Goal: Task Accomplishment & Management: Use online tool/utility

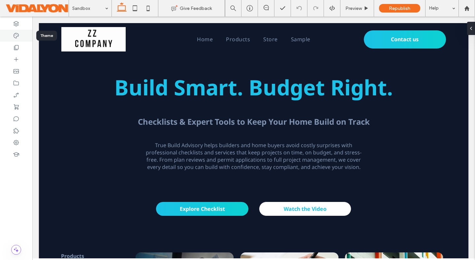
click at [17, 36] on icon at bounding box center [16, 35] width 7 height 7
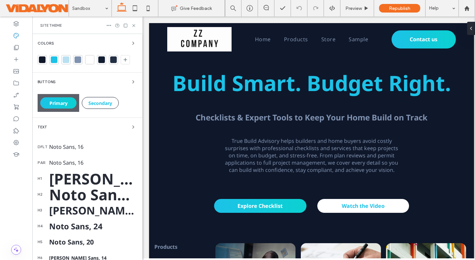
scroll to position [68, 0]
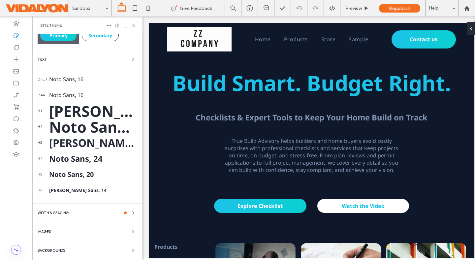
click at [67, 250] on div "Backgrounds" at bounding box center [88, 250] width 100 height 8
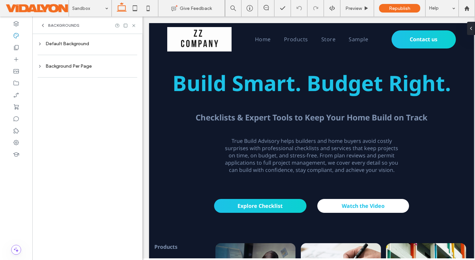
scroll to position [0, 0]
click at [69, 42] on div "Default Background" at bounding box center [88, 44] width 100 height 6
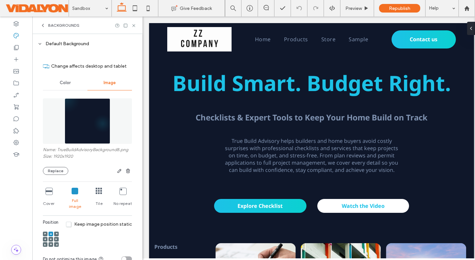
click at [79, 111] on img at bounding box center [87, 120] width 45 height 45
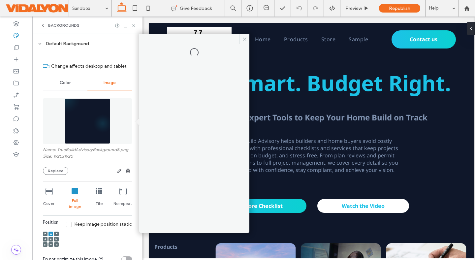
click at [119, 193] on icon at bounding box center [122, 191] width 7 height 7
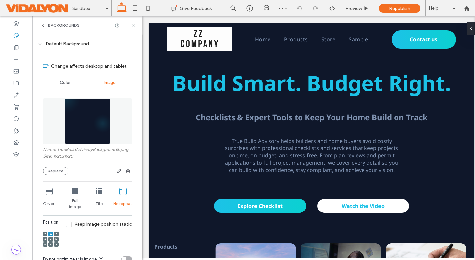
click at [72, 190] on icon at bounding box center [75, 191] width 7 height 7
click at [51, 190] on icon at bounding box center [48, 191] width 7 height 7
click at [50, 237] on span at bounding box center [51, 239] width 2 height 5
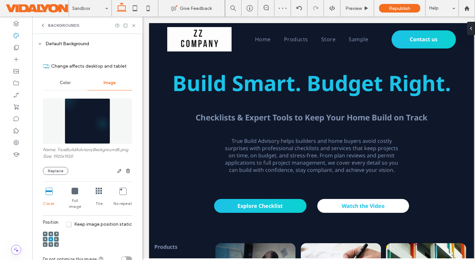
click at [119, 189] on icon at bounding box center [122, 191] width 7 height 7
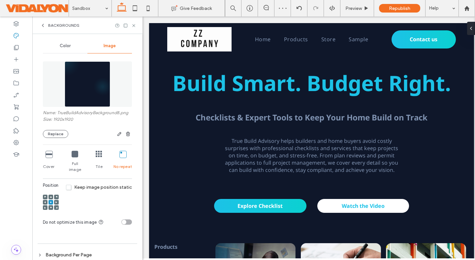
scroll to position [49, 0]
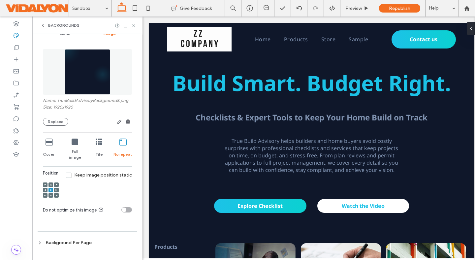
click at [126, 207] on div "toggle" at bounding box center [126, 209] width 11 height 5
click at [127, 207] on div "toggle" at bounding box center [129, 209] width 5 height 5
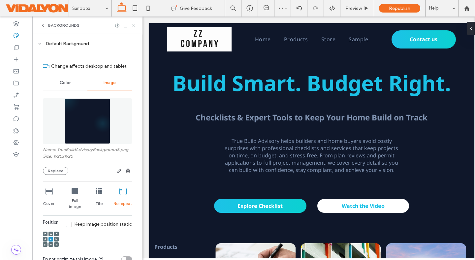
click at [135, 23] on icon at bounding box center [133, 25] width 5 height 5
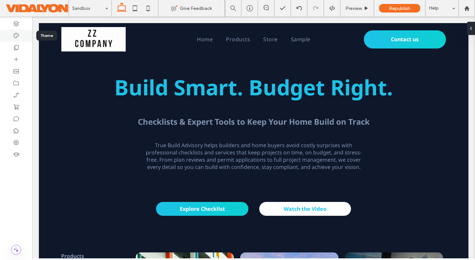
click at [18, 39] on div at bounding box center [16, 36] width 32 height 12
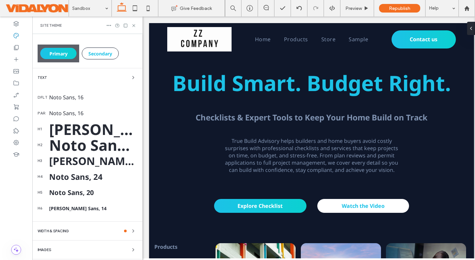
scroll to position [68, 0]
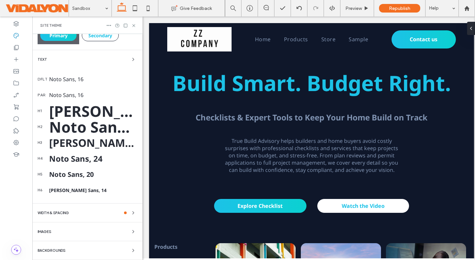
click at [80, 210] on div "WIDTH & SPACING" at bounding box center [88, 213] width 100 height 8
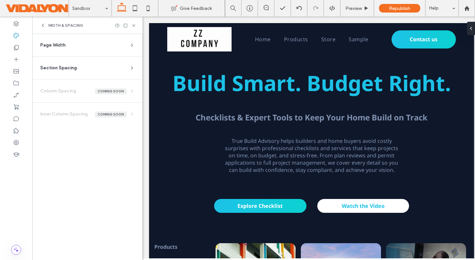
scroll to position [0, 0]
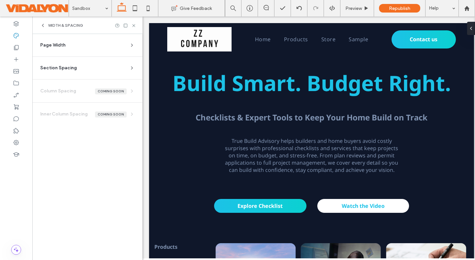
click at [43, 24] on icon at bounding box center [42, 25] width 5 height 5
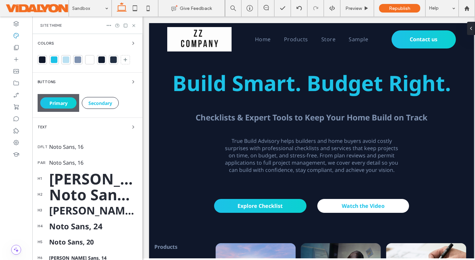
scroll to position [68, 0]
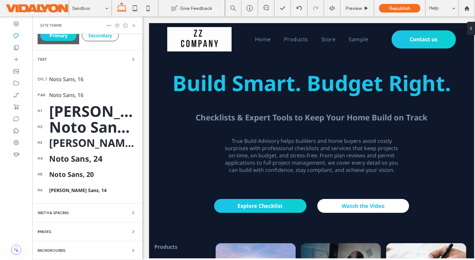
click at [81, 247] on div "Backgrounds" at bounding box center [88, 250] width 100 height 8
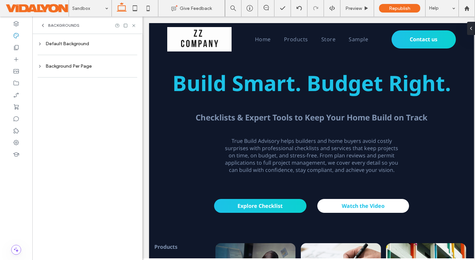
scroll to position [0, 0]
click at [76, 65] on div "Background Per Page" at bounding box center [88, 66] width 100 height 6
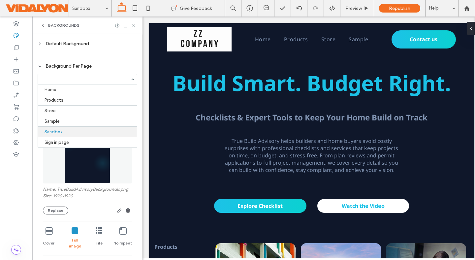
click at [127, 77] on div "Home Products Store Sample Sandbox Sign in page" at bounding box center [88, 79] width 100 height 11
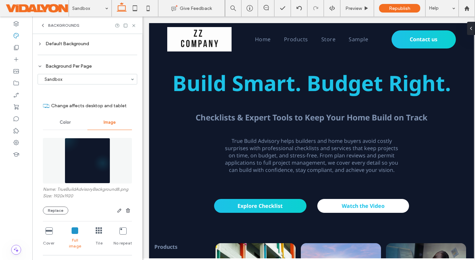
click at [42, 64] on icon at bounding box center [40, 66] width 5 height 5
click at [39, 44] on icon at bounding box center [40, 44] width 5 height 5
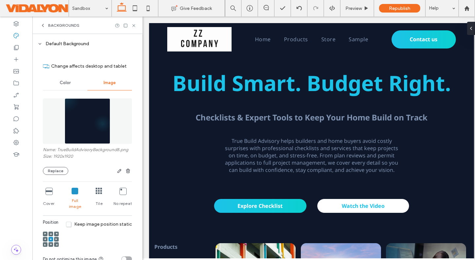
click at [42, 43] on icon at bounding box center [40, 44] width 5 height 5
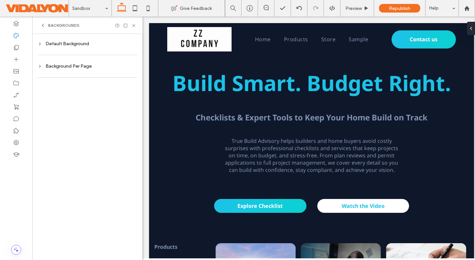
click at [42, 43] on icon at bounding box center [40, 44] width 5 height 5
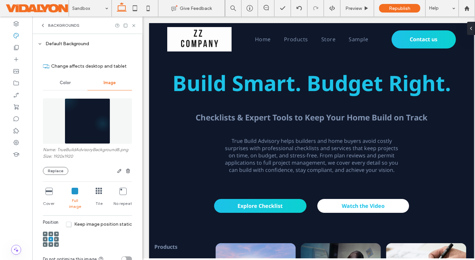
click at [48, 189] on icon at bounding box center [48, 191] width 7 height 7
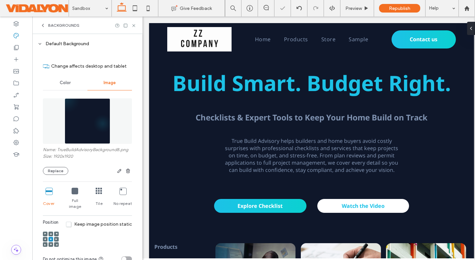
click at [80, 192] on div "Full image" at bounding box center [74, 198] width 19 height 27
click at [75, 191] on icon at bounding box center [75, 191] width 7 height 7
click at [88, 191] on div "Cover Full image Tile No repeat" at bounding box center [87, 198] width 89 height 27
click at [98, 192] on icon at bounding box center [99, 191] width 7 height 7
click at [120, 191] on icon at bounding box center [122, 191] width 7 height 7
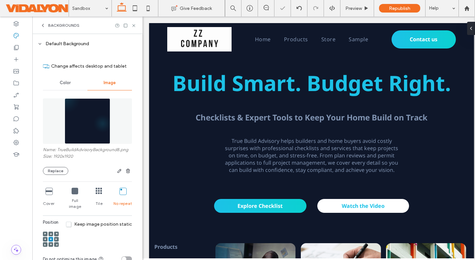
click at [107, 189] on div "Cover Full image Tile No repeat" at bounding box center [87, 198] width 89 height 27
click at [100, 190] on icon at bounding box center [99, 191] width 7 height 7
click at [76, 190] on icon at bounding box center [75, 191] width 7 height 7
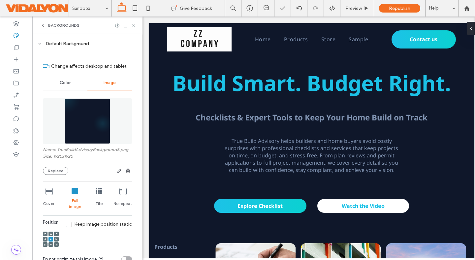
click at [46, 191] on icon at bounding box center [48, 191] width 7 height 7
click at [72, 191] on icon at bounding box center [75, 191] width 7 height 7
click at [44, 231] on span at bounding box center [45, 233] width 2 height 5
click at [56, 233] on icon at bounding box center [56, 234] width 2 height 2
click at [59, 242] on div "Position Keep image position static" at bounding box center [87, 235] width 89 height 32
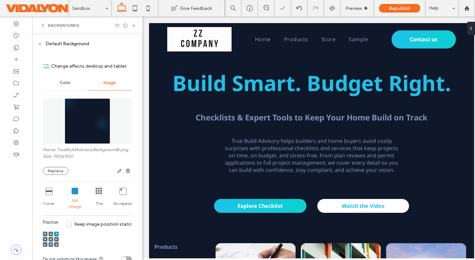
click at [57, 244] on use at bounding box center [57, 245] width 2 height 2
click at [54, 242] on div at bounding box center [56, 244] width 5 height 5
click at [52, 237] on div at bounding box center [50, 239] width 5 height 5
click at [45, 233] on use at bounding box center [45, 234] width 2 height 2
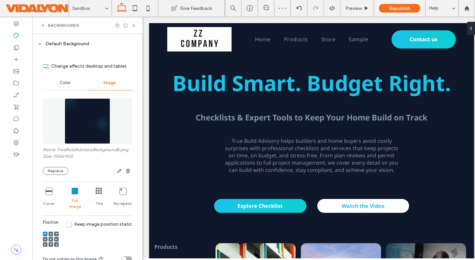
click at [117, 195] on div "No repeat" at bounding box center [122, 198] width 18 height 27
click at [77, 195] on div "Full image" at bounding box center [74, 198] width 19 height 27
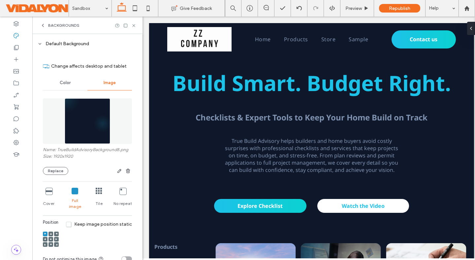
click at [60, 82] on span "Color" at bounding box center [65, 82] width 11 height 5
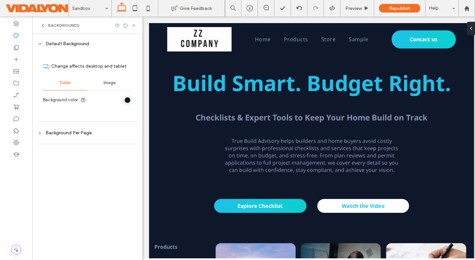
click at [111, 80] on span "Image" at bounding box center [109, 82] width 12 height 5
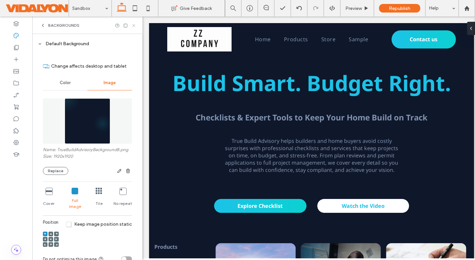
click at [133, 25] on use at bounding box center [133, 25] width 3 height 3
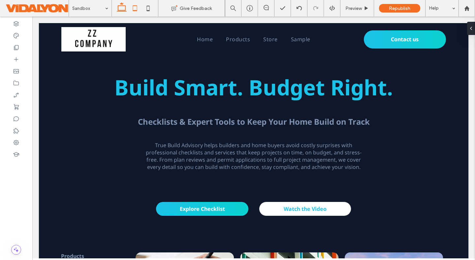
click at [133, 9] on icon at bounding box center [134, 8] width 13 height 13
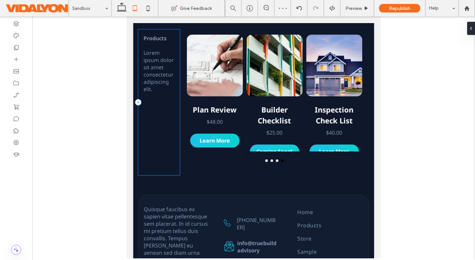
scroll to position [191, 0]
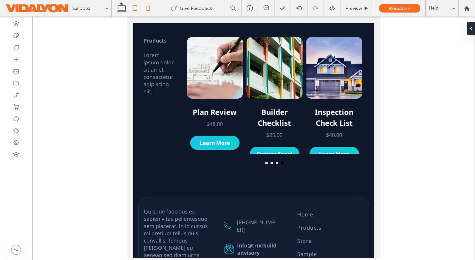
click at [150, 6] on icon at bounding box center [147, 8] width 13 height 13
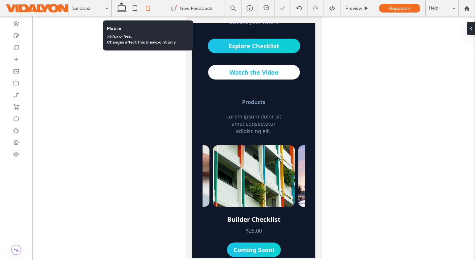
scroll to position [249, 0]
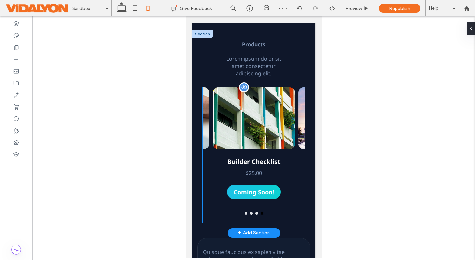
click at [251, 212] on button "go to slide 2" at bounding box center [250, 213] width 3 height 3
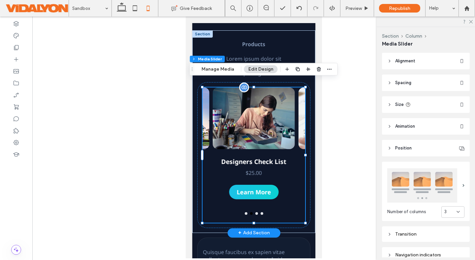
click at [246, 212] on button "go to slide 1" at bounding box center [245, 213] width 3 height 3
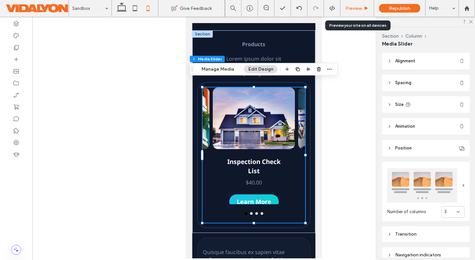
click at [360, 6] on span "Preview" at bounding box center [353, 9] width 16 height 6
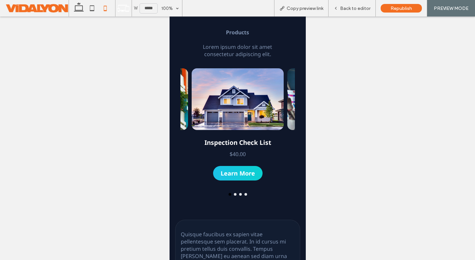
click at [236, 194] on div at bounding box center [237, 194] width 115 height 3
click at [234, 193] on button "go to slide 2" at bounding box center [234, 194] width 3 height 3
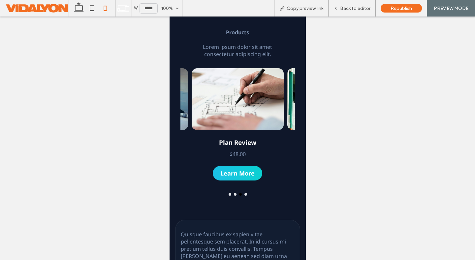
click at [240, 193] on button "go to slide 3" at bounding box center [240, 194] width 3 height 3
click at [246, 193] on button "go to slide 4" at bounding box center [245, 194] width 3 height 3
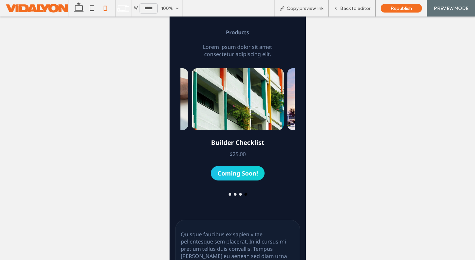
click at [230, 194] on button "go to slide 1" at bounding box center [229, 194] width 3 height 3
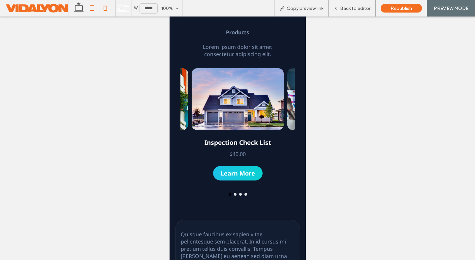
click at [95, 8] on icon at bounding box center [91, 8] width 13 height 13
type input "*****"
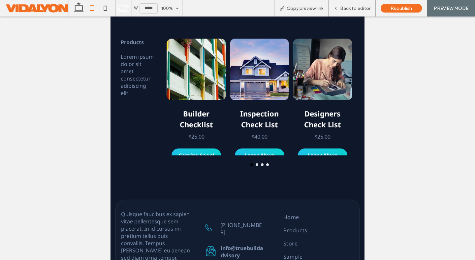
click at [252, 164] on button "go to slide 1" at bounding box center [251, 164] width 3 height 3
click at [256, 164] on button "go to slide 2" at bounding box center [256, 164] width 3 height 3
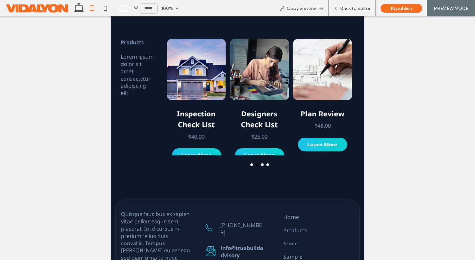
click at [262, 163] on button "go to slide 3" at bounding box center [262, 164] width 3 height 3
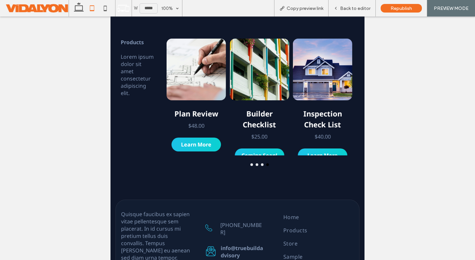
click at [262, 163] on button "go to slide 3" at bounding box center [262, 164] width 3 height 3
click at [255, 164] on button "go to slide 2" at bounding box center [256, 164] width 3 height 3
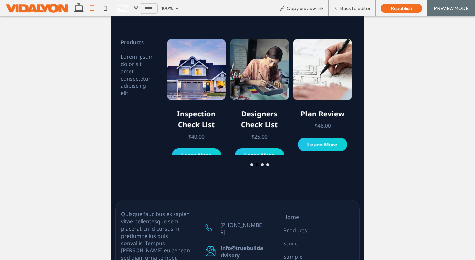
click at [251, 164] on button "go to slide 1" at bounding box center [251, 164] width 3 height 3
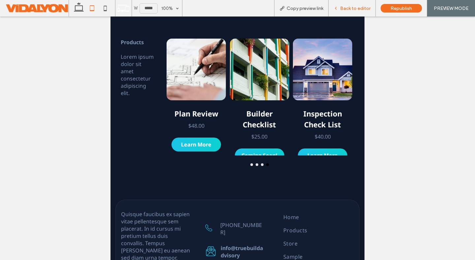
click at [356, 6] on span "Back to editor" at bounding box center [355, 9] width 30 height 6
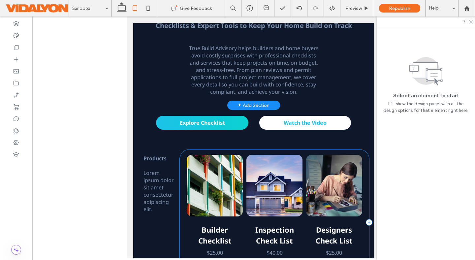
scroll to position [69, 0]
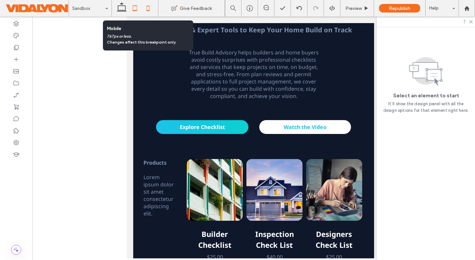
click at [148, 8] on icon at bounding box center [147, 8] width 13 height 13
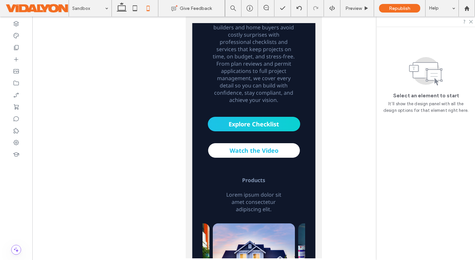
scroll to position [0, 0]
